Goal: Find specific page/section: Find specific page/section

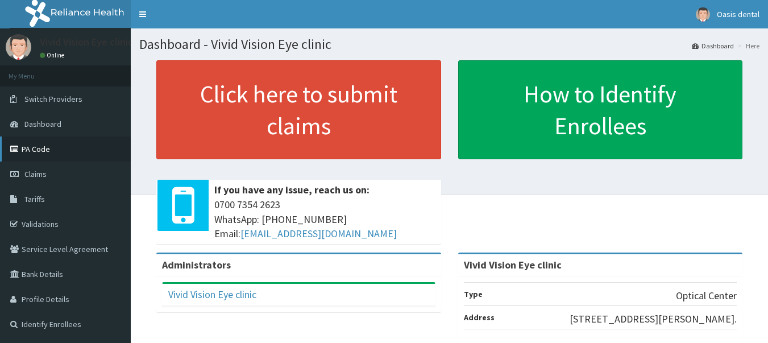
click at [26, 148] on link "PA Code" at bounding box center [65, 148] width 131 height 25
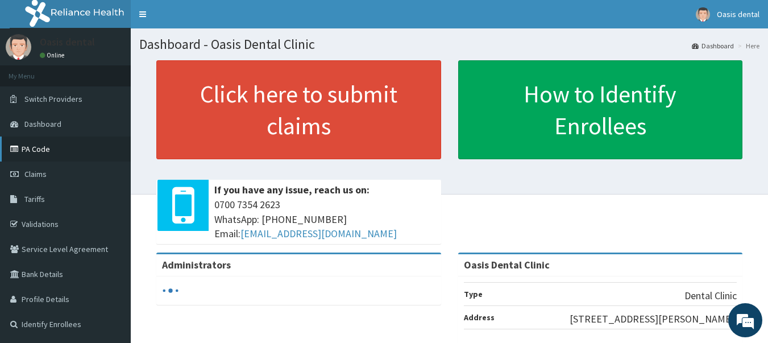
click at [41, 150] on link "PA Code" at bounding box center [65, 148] width 131 height 25
click at [36, 150] on link "PA Code" at bounding box center [65, 148] width 131 height 25
